Goal: Navigation & Orientation: Find specific page/section

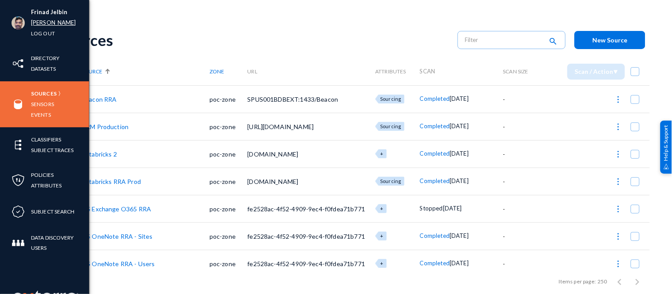
click at [41, 23] on link "russel" at bounding box center [53, 23] width 45 height 10
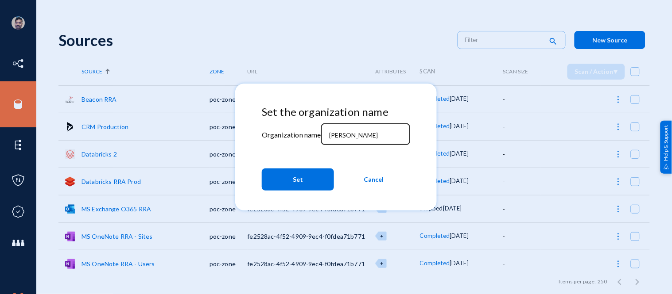
click at [351, 127] on div "russel" at bounding box center [365, 133] width 80 height 23
type input "r"
type input "bhm"
click at [286, 190] on button "Set" at bounding box center [298, 180] width 72 height 22
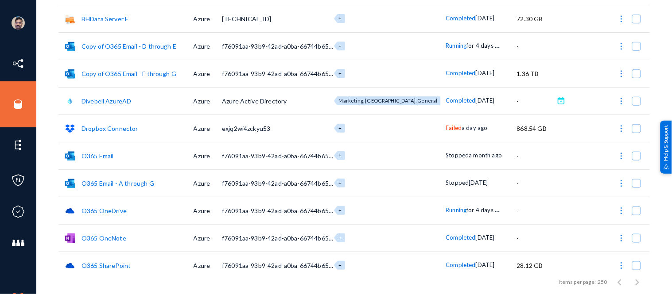
scroll to position [136, 0]
click at [102, 130] on link "Dropbox Connector" at bounding box center [109, 128] width 57 height 8
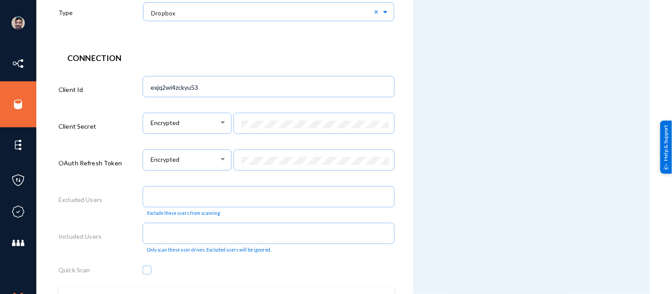
scroll to position [294, 0]
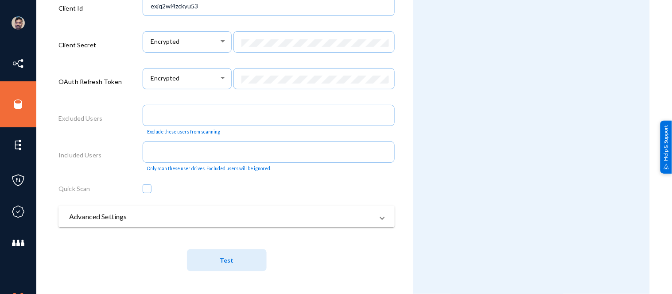
click at [157, 219] on mat-panel-title "Advanced Settings" at bounding box center [221, 217] width 304 height 11
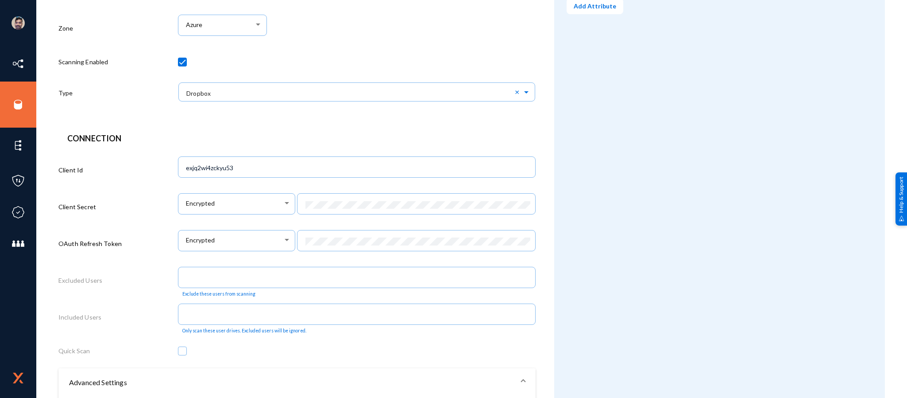
scroll to position [0, 0]
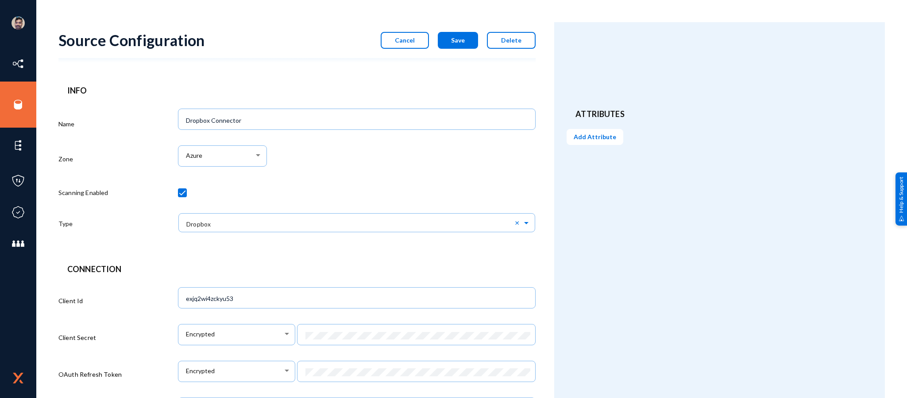
click at [396, 35] on button "Cancel" at bounding box center [405, 40] width 48 height 17
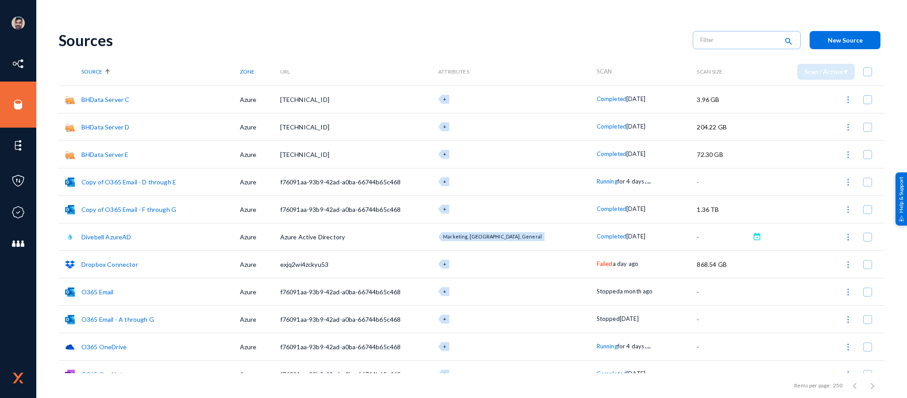
scroll to position [70, 0]
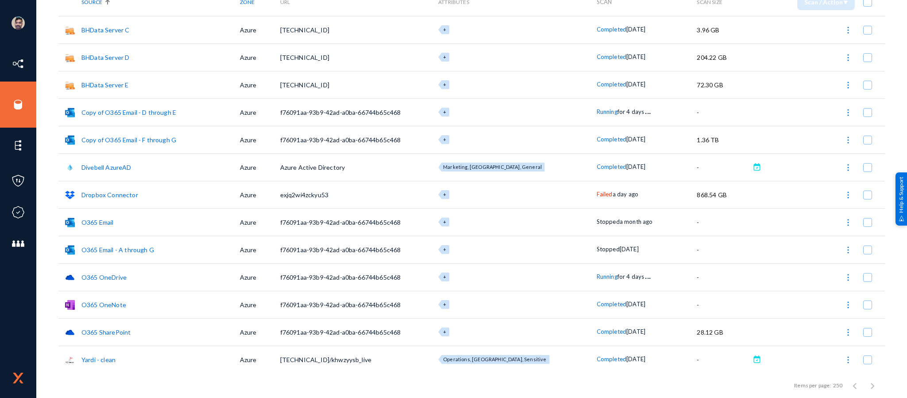
click at [116, 274] on link "O365 OneDrive" at bounding box center [103, 277] width 45 height 8
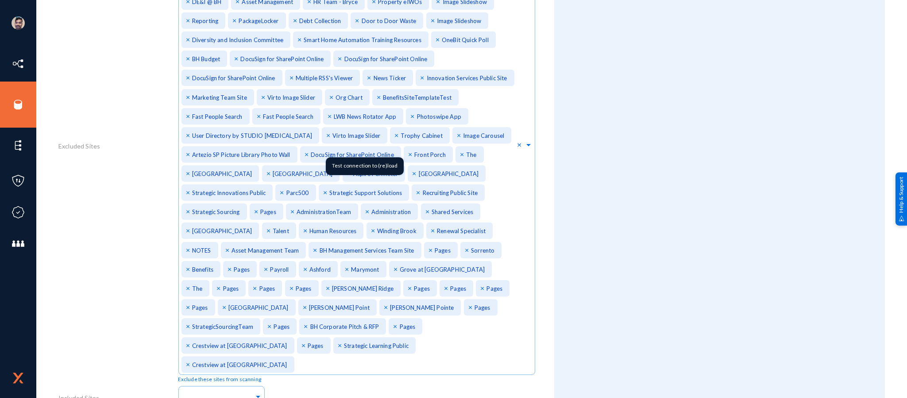
scroll to position [663, 0]
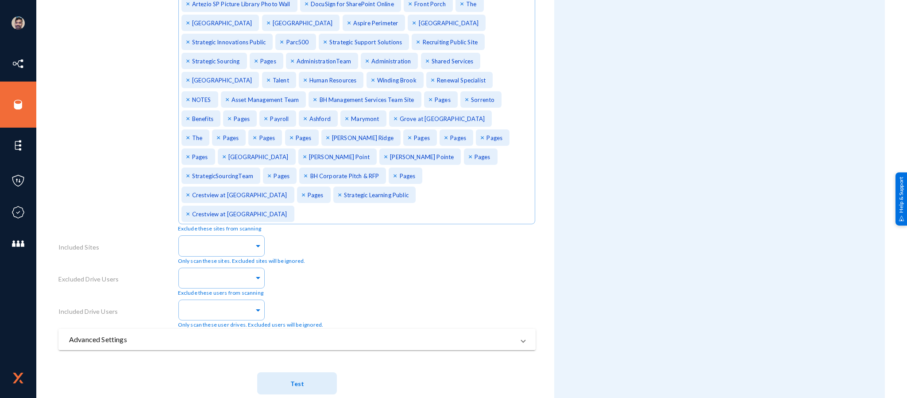
click at [258, 294] on mat-panel-title "Advanced Settings" at bounding box center [291, 339] width 445 height 11
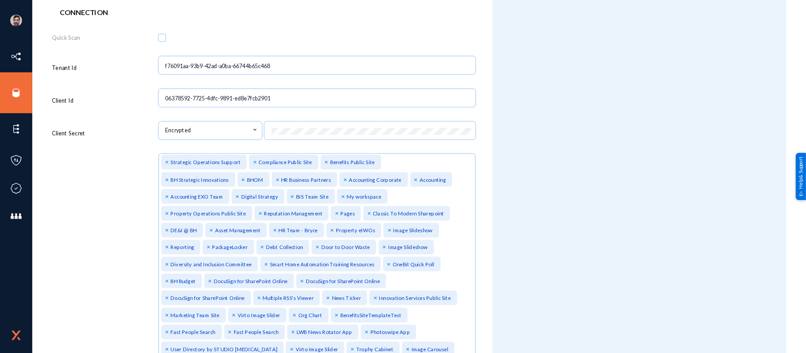
scroll to position [0, 0]
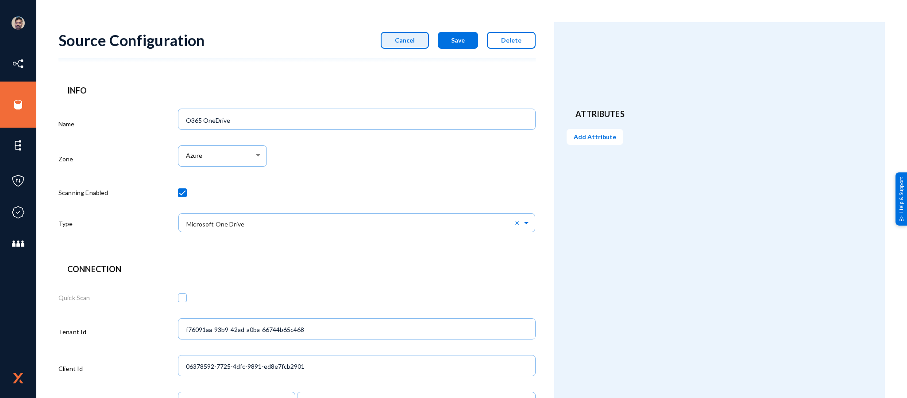
click at [408, 42] on span "Cancel" at bounding box center [405, 40] width 20 height 8
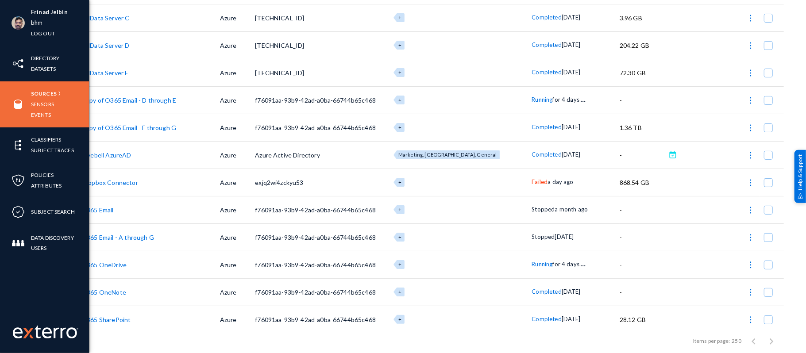
scroll to position [82, 0]
click at [43, 93] on link "Sources" at bounding box center [44, 94] width 26 height 10
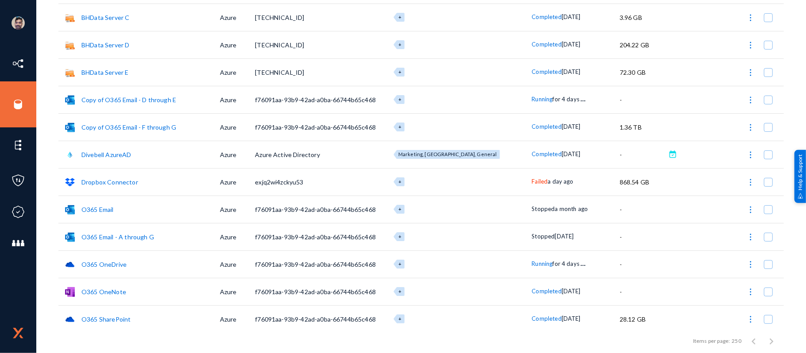
click at [532, 182] on span "Failed" at bounding box center [540, 181] width 16 height 7
click at [19, 106] on div at bounding box center [403, 176] width 806 height 353
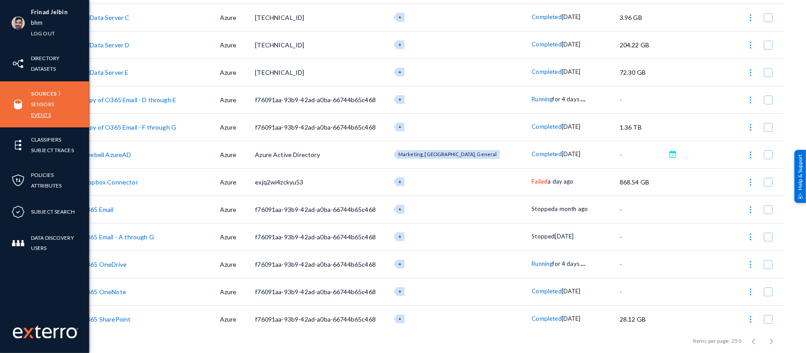
click at [36, 114] on link "Events" at bounding box center [41, 115] width 20 height 10
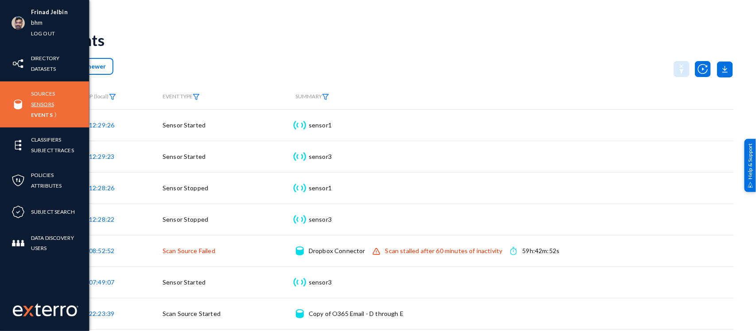
click at [40, 102] on link "Sensors" at bounding box center [42, 104] width 23 height 10
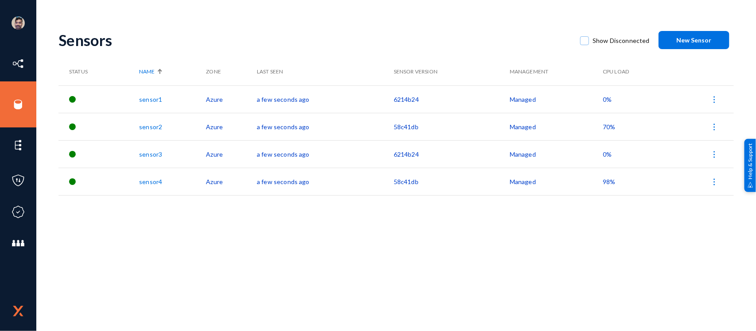
click at [610, 97] on span "0%" at bounding box center [607, 100] width 9 height 8
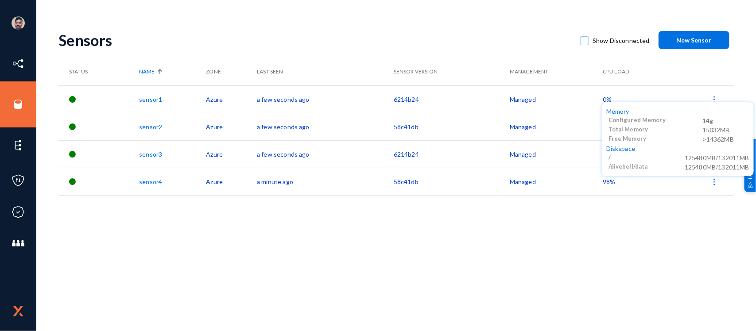
click at [654, 65] on div at bounding box center [378, 165] width 756 height 331
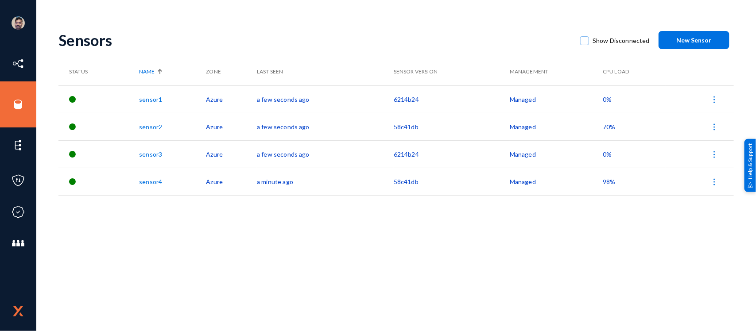
click at [605, 127] on span "70%" at bounding box center [609, 127] width 12 height 8
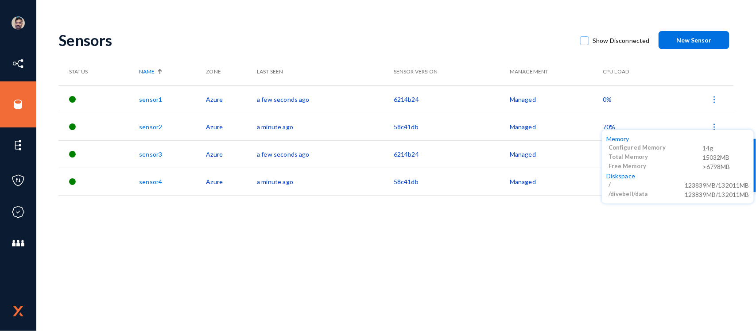
click at [533, 246] on div at bounding box center [378, 165] width 756 height 331
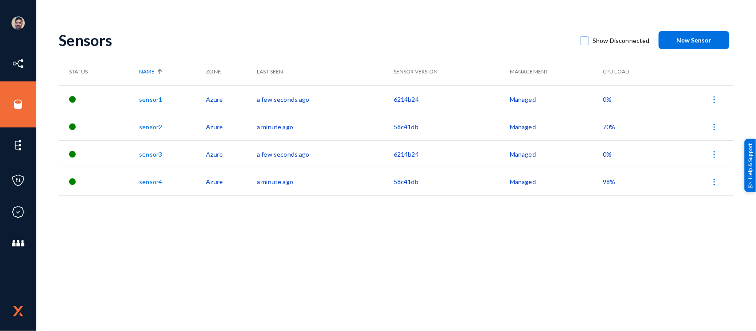
click at [603, 154] on span "0%" at bounding box center [607, 155] width 9 height 8
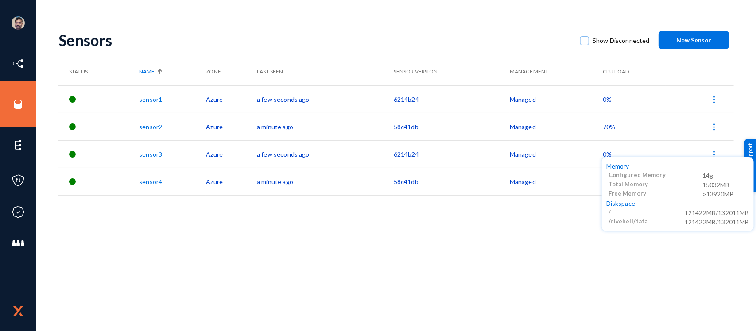
click at [556, 216] on div at bounding box center [378, 165] width 756 height 331
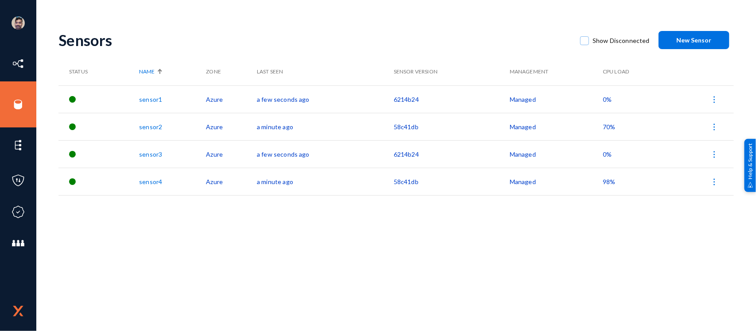
click at [606, 182] on span "98%" at bounding box center [609, 182] width 12 height 8
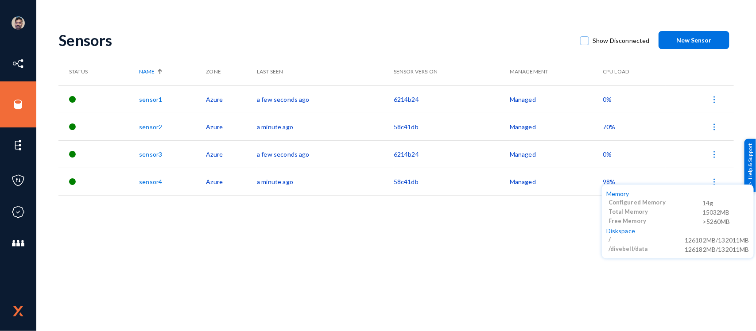
click at [446, 206] on div at bounding box center [378, 165] width 756 height 331
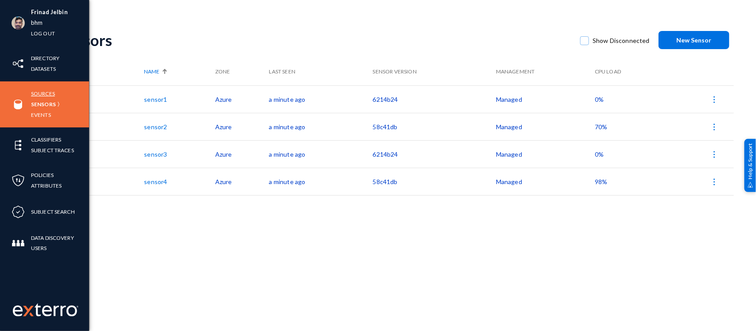
click at [43, 93] on link "Sources" at bounding box center [43, 94] width 24 height 10
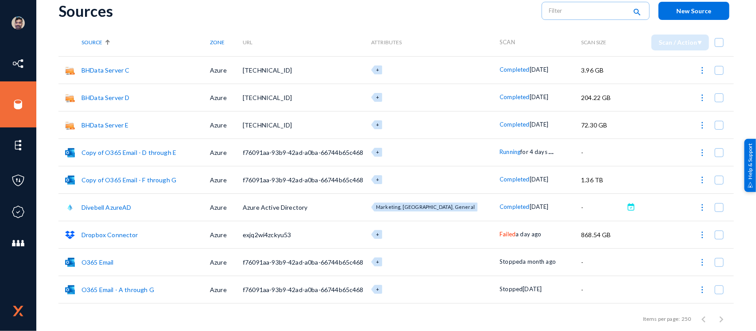
scroll to position [30, 0]
click at [499, 153] on span "Running" at bounding box center [509, 150] width 21 height 7
click at [79, 18] on div at bounding box center [378, 165] width 756 height 331
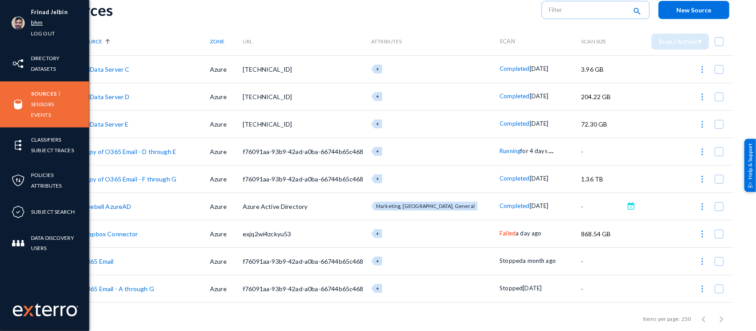
click at [35, 23] on link "bhm" at bounding box center [37, 23] width 12 height 10
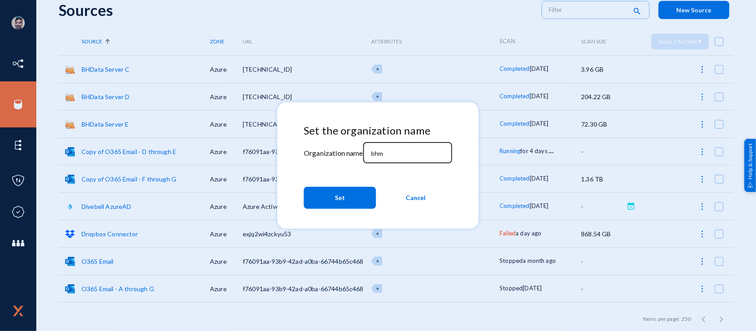
drag, startPoint x: 395, startPoint y: 147, endPoint x: 391, endPoint y: 151, distance: 5.3
click at [391, 151] on div "bhm" at bounding box center [408, 151] width 80 height 23
drag, startPoint x: 391, startPoint y: 153, endPoint x: 368, endPoint y: 151, distance: 23.1
click at [368, 151] on div "bhm" at bounding box center [407, 151] width 89 height 23
type input "esagprivacy"
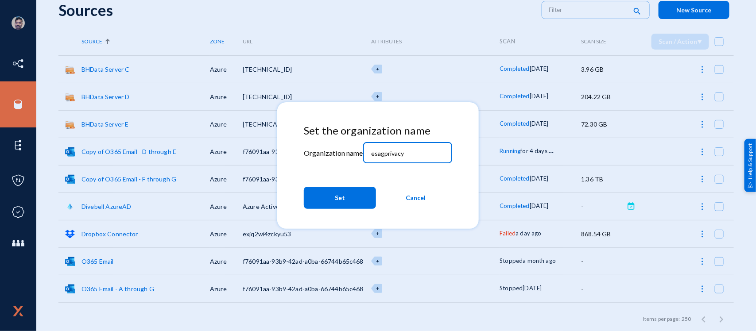
click at [321, 201] on button "Set" at bounding box center [340, 198] width 72 height 22
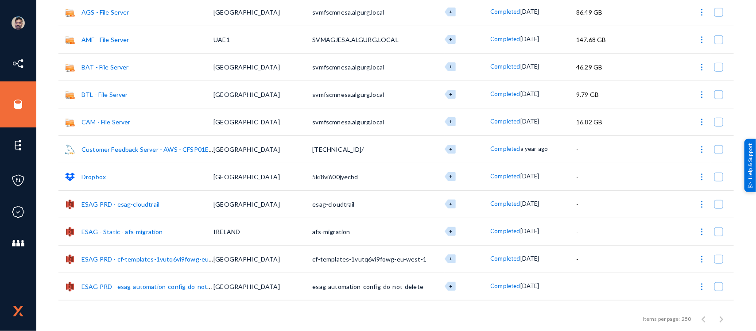
scroll to position [209, 0]
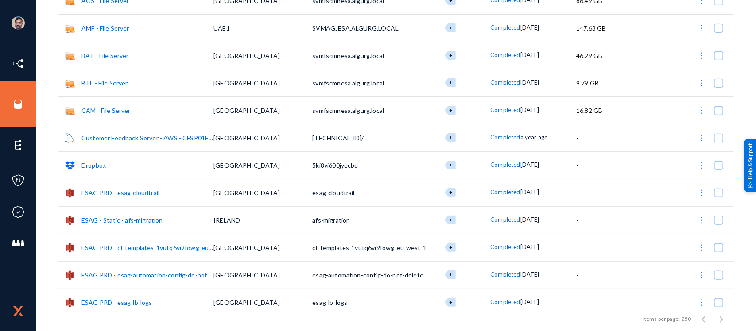
click at [88, 165] on link "Dropbox" at bounding box center [93, 166] width 24 height 8
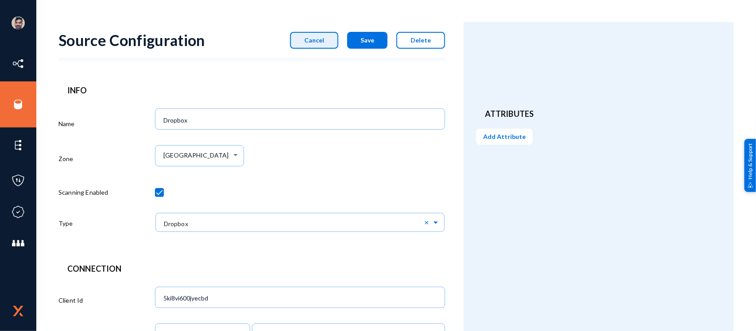
click at [317, 39] on span "Cancel" at bounding box center [314, 40] width 20 height 8
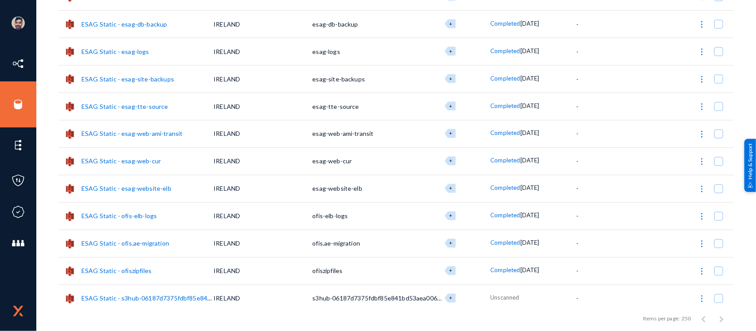
scroll to position [2003, 0]
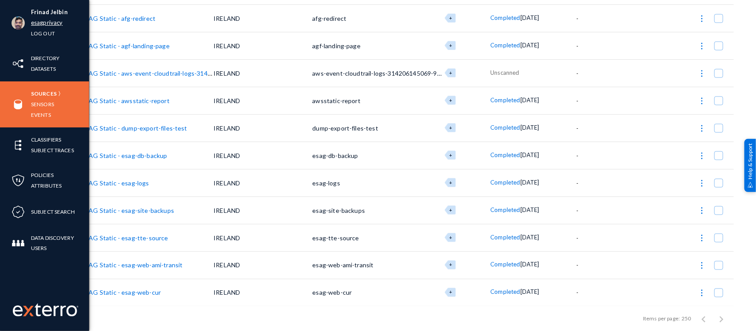
click at [45, 23] on link "esagprivacy" at bounding box center [46, 23] width 31 height 10
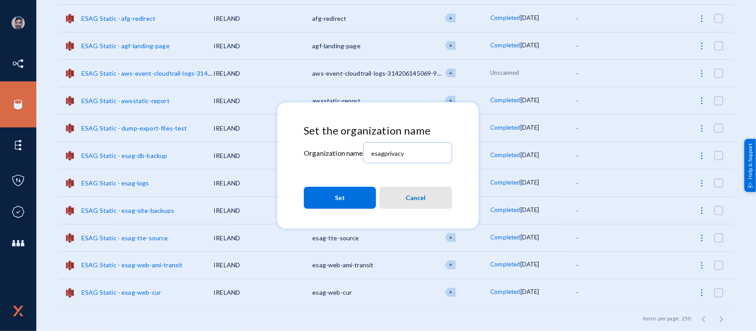
click at [409, 200] on span "Cancel" at bounding box center [416, 198] width 20 height 16
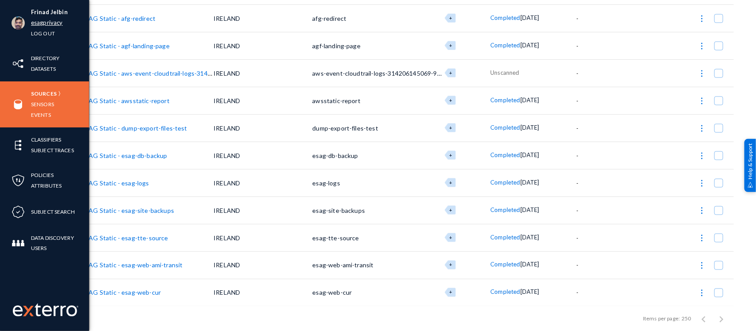
click at [48, 21] on link "esagprivacy" at bounding box center [46, 23] width 31 height 10
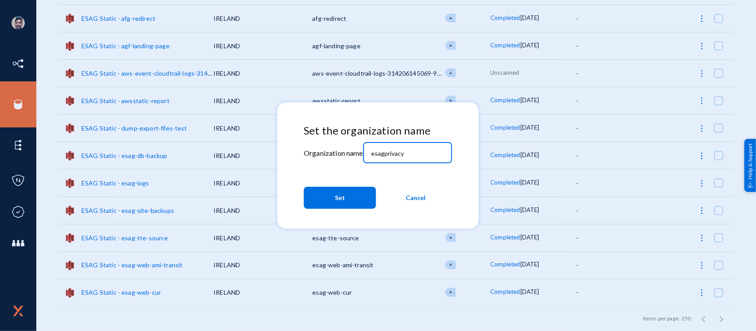
drag, startPoint x: 413, startPoint y: 156, endPoint x: 335, endPoint y: 142, distance: 79.2
click at [335, 142] on div "Set the organization name Organization name esagprivacy Set Cancel" at bounding box center [378, 168] width 148 height 89
click at [414, 155] on input "esagprivacy" at bounding box center [409, 154] width 76 height 8
type input "e"
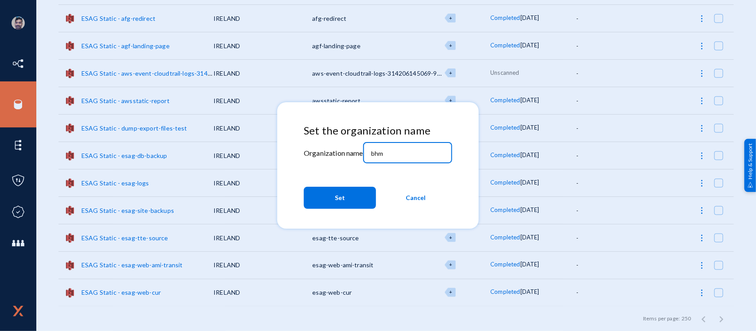
type input "bhm"
click at [331, 198] on button "Set" at bounding box center [340, 198] width 72 height 22
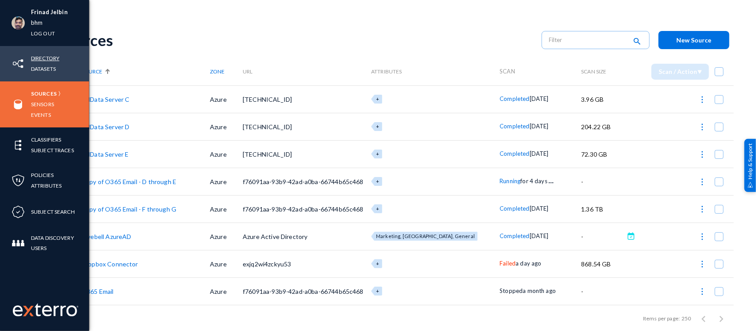
click at [42, 56] on link "Directory" at bounding box center [45, 58] width 28 height 10
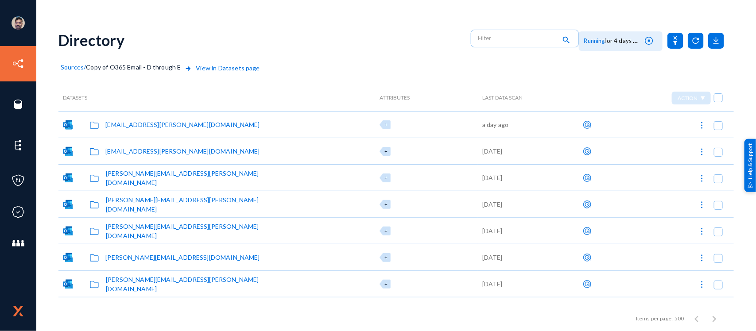
click at [716, 102] on mat-checkbox at bounding box center [718, 99] width 9 height 12
click at [716, 98] on span at bounding box center [718, 97] width 9 height 9
click at [718, 102] on input "checkbox" at bounding box center [718, 102] width 1 height 1
checkbox input "true"
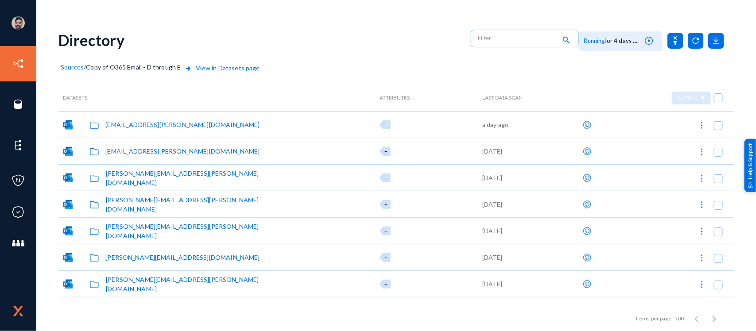
checkbox input "true"
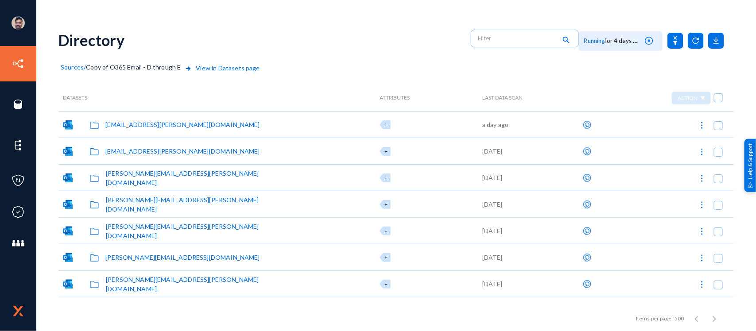
checkbox input "true"
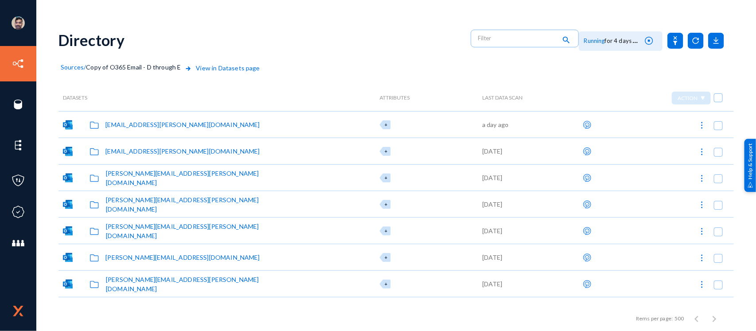
checkbox input "true"
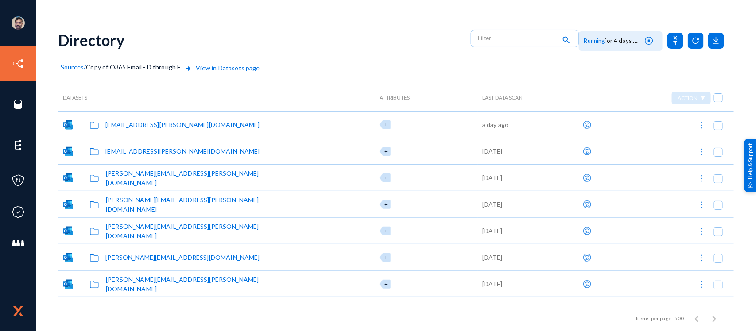
checkbox input "true"
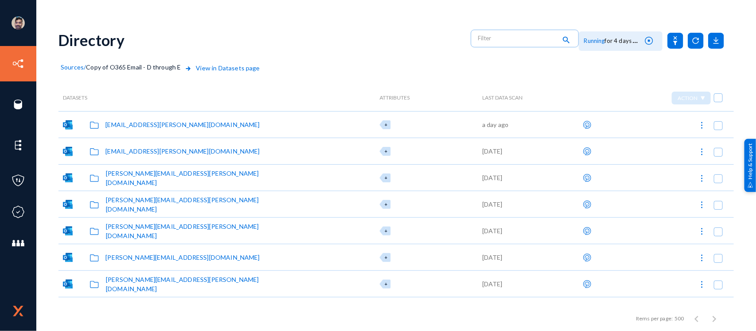
checkbox input "true"
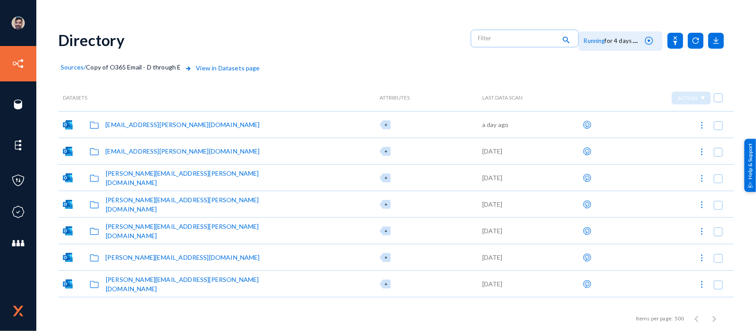
checkbox input "true"
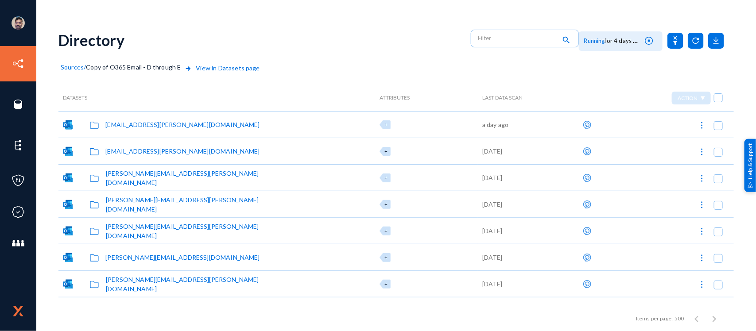
checkbox input "true"
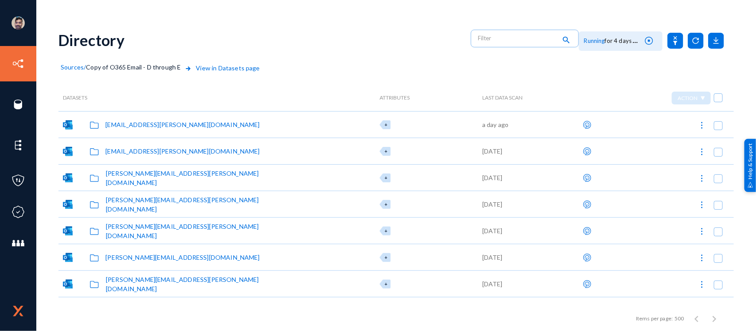
checkbox input "true"
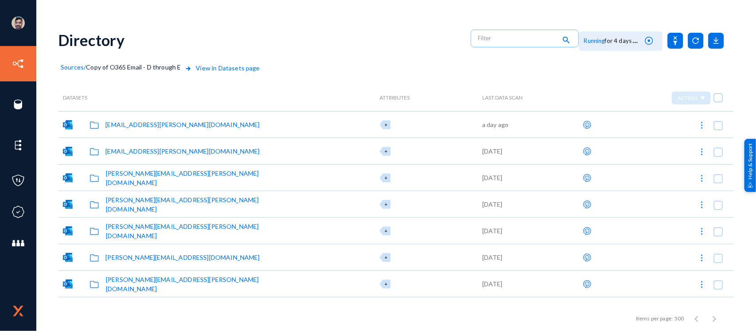
checkbox input "true"
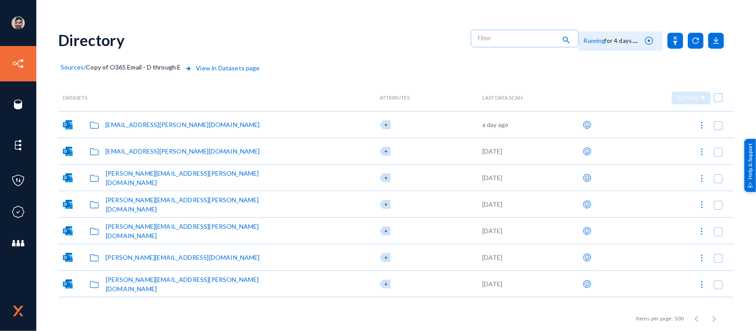
checkbox input "true"
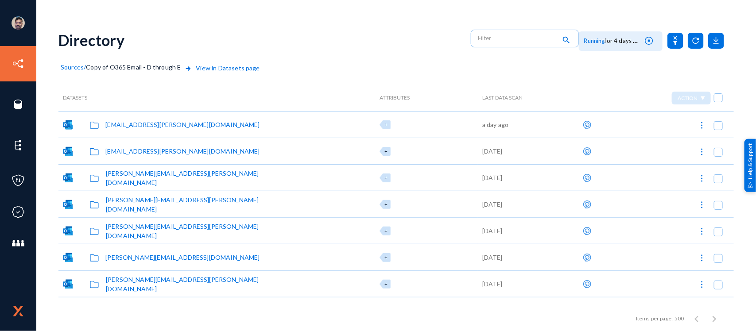
checkbox input "true"
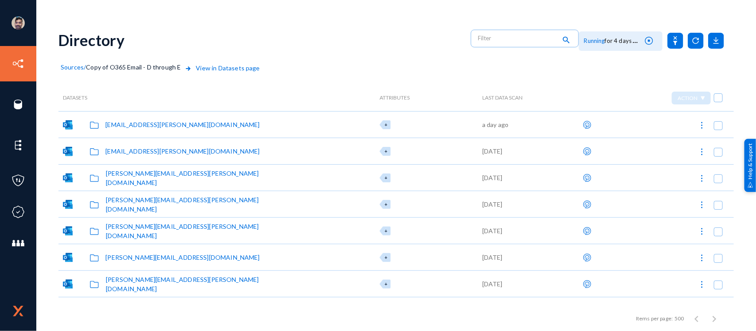
checkbox input "true"
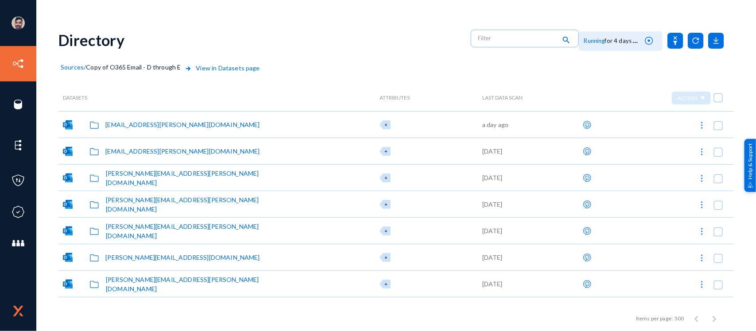
checkbox input "true"
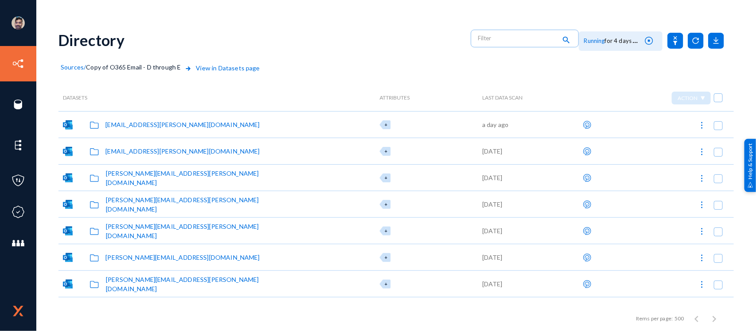
checkbox input "true"
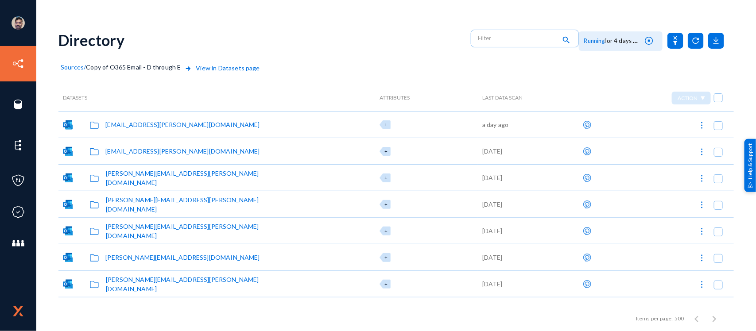
checkbox input "true"
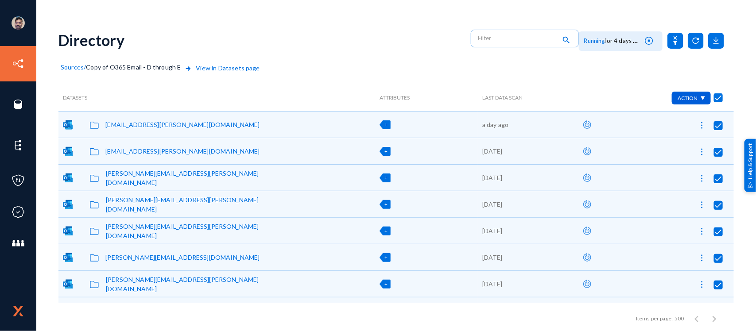
click at [694, 99] on span "Action" at bounding box center [687, 98] width 20 height 7
click at [696, 69] on div at bounding box center [378, 165] width 756 height 331
click at [714, 98] on span at bounding box center [718, 97] width 9 height 9
click at [718, 102] on input "checkbox" at bounding box center [718, 102] width 1 height 1
checkbox input "false"
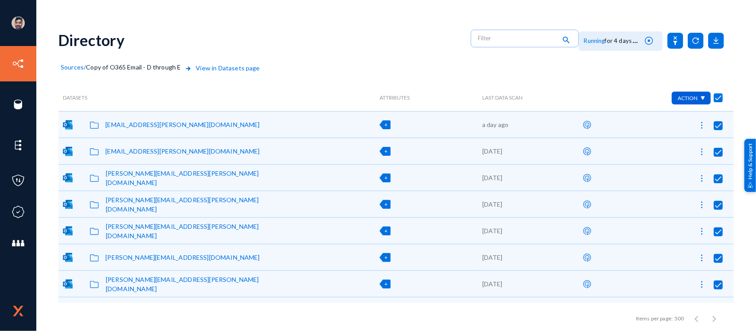
checkbox input "false"
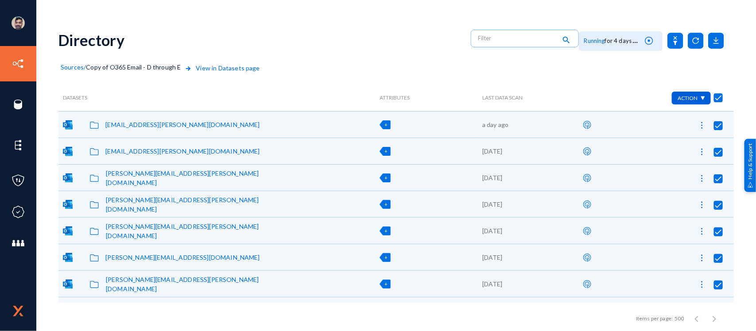
checkbox input "false"
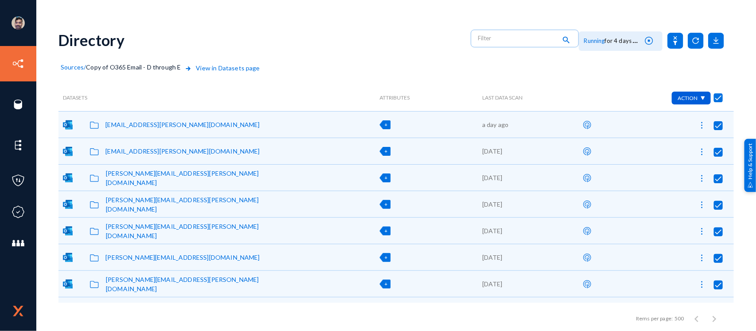
checkbox input "false"
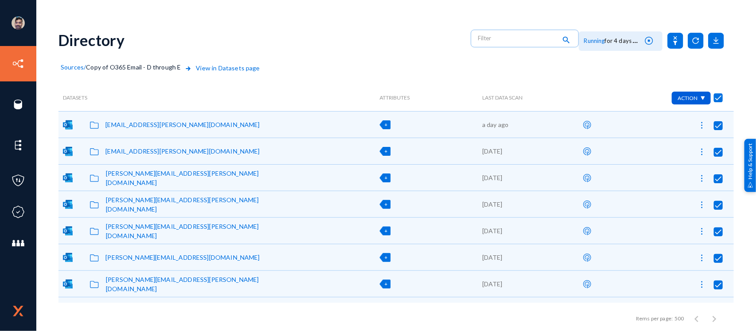
checkbox input "false"
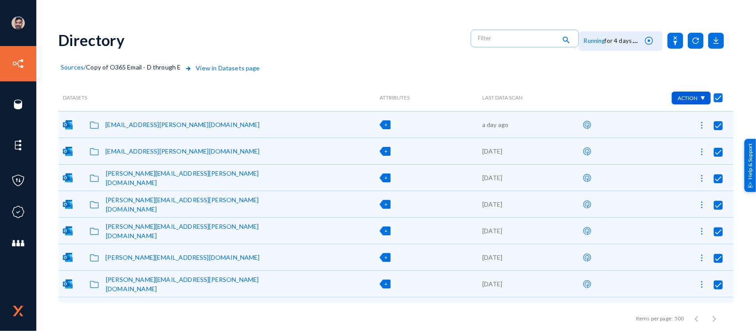
checkbox input "false"
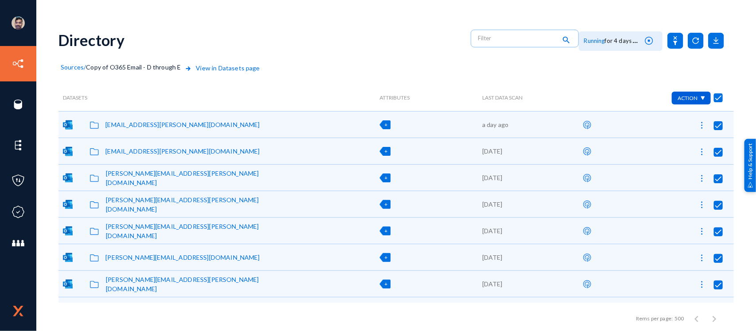
checkbox input "false"
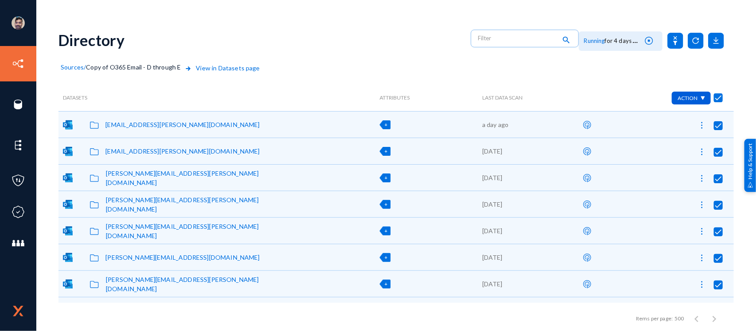
checkbox input "false"
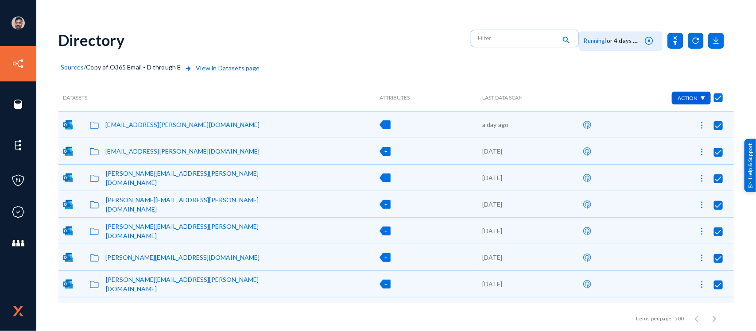
checkbox input "false"
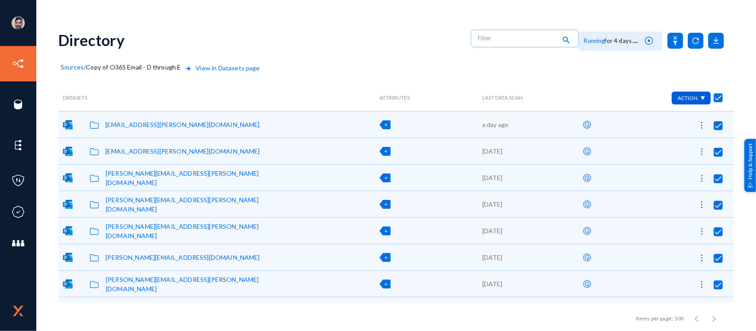
checkbox input "false"
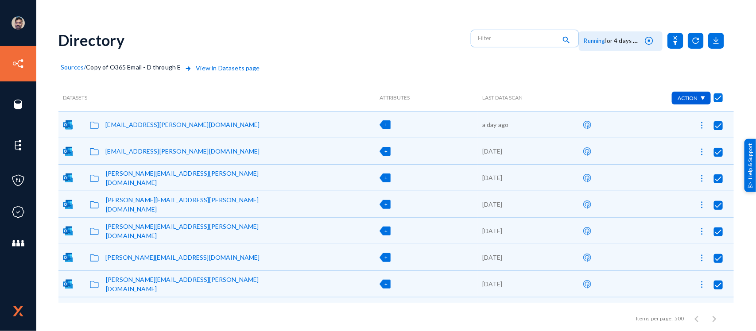
checkbox input "false"
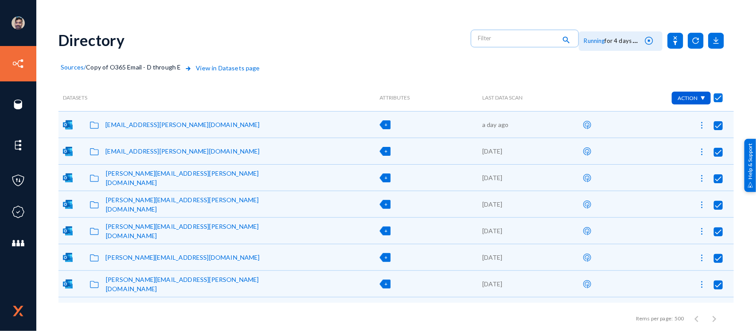
checkbox input "false"
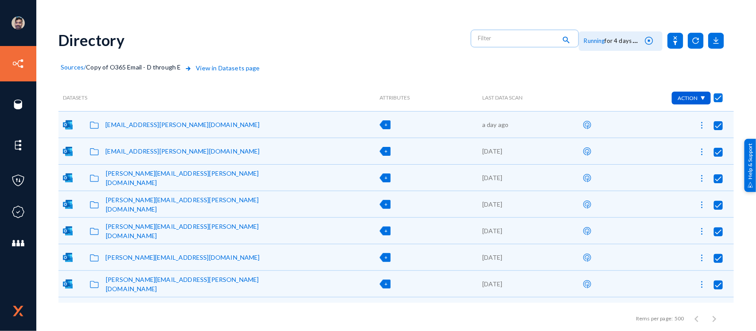
checkbox input "false"
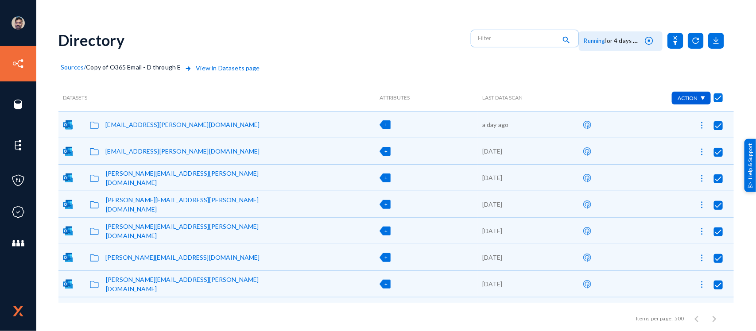
checkbox input "false"
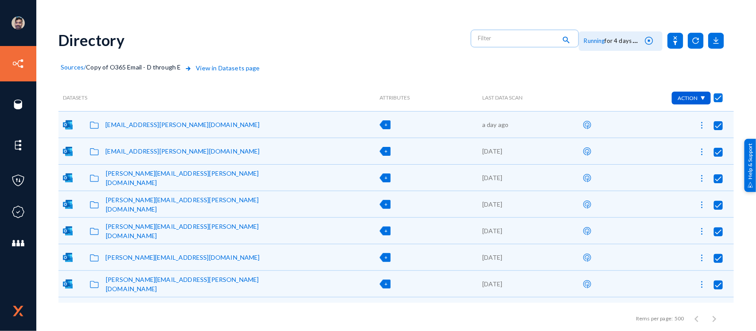
checkbox input "false"
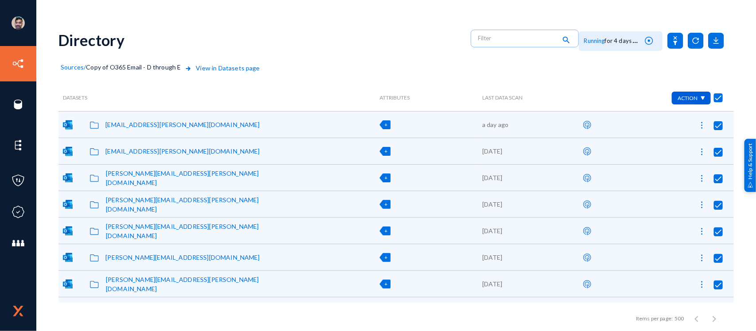
checkbox input "false"
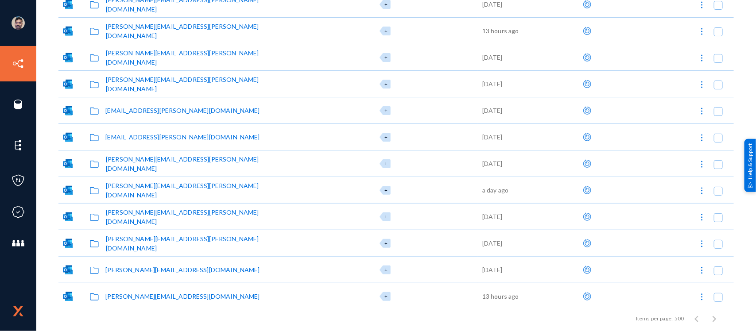
scroll to position [1721, 0]
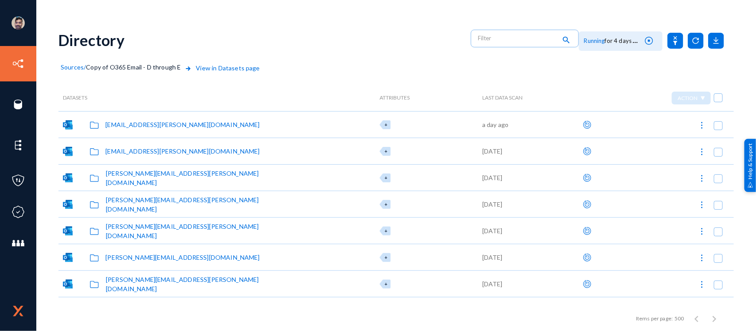
scroll to position [1721, 0]
